Goal: Task Accomplishment & Management: Use online tool/utility

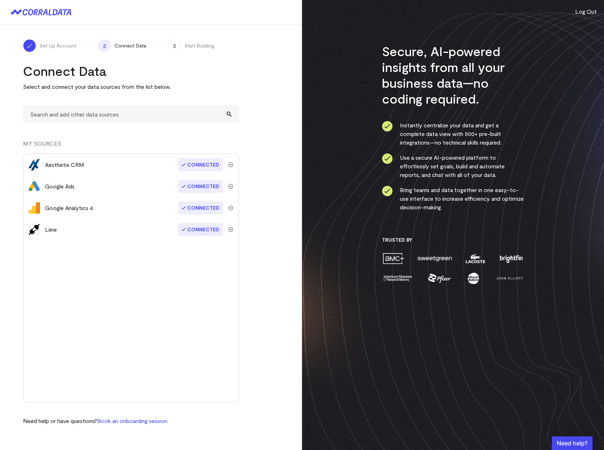
click at [81, 163] on div "Aesthetix CRM" at bounding box center [64, 165] width 39 height 9
click at [257, 347] on turbo-frame "Connect Data Select and connect your data sources from the list below. MY SOURC…" at bounding box center [151, 244] width 256 height 363
